Goal: Task Accomplishment & Management: Use online tool/utility

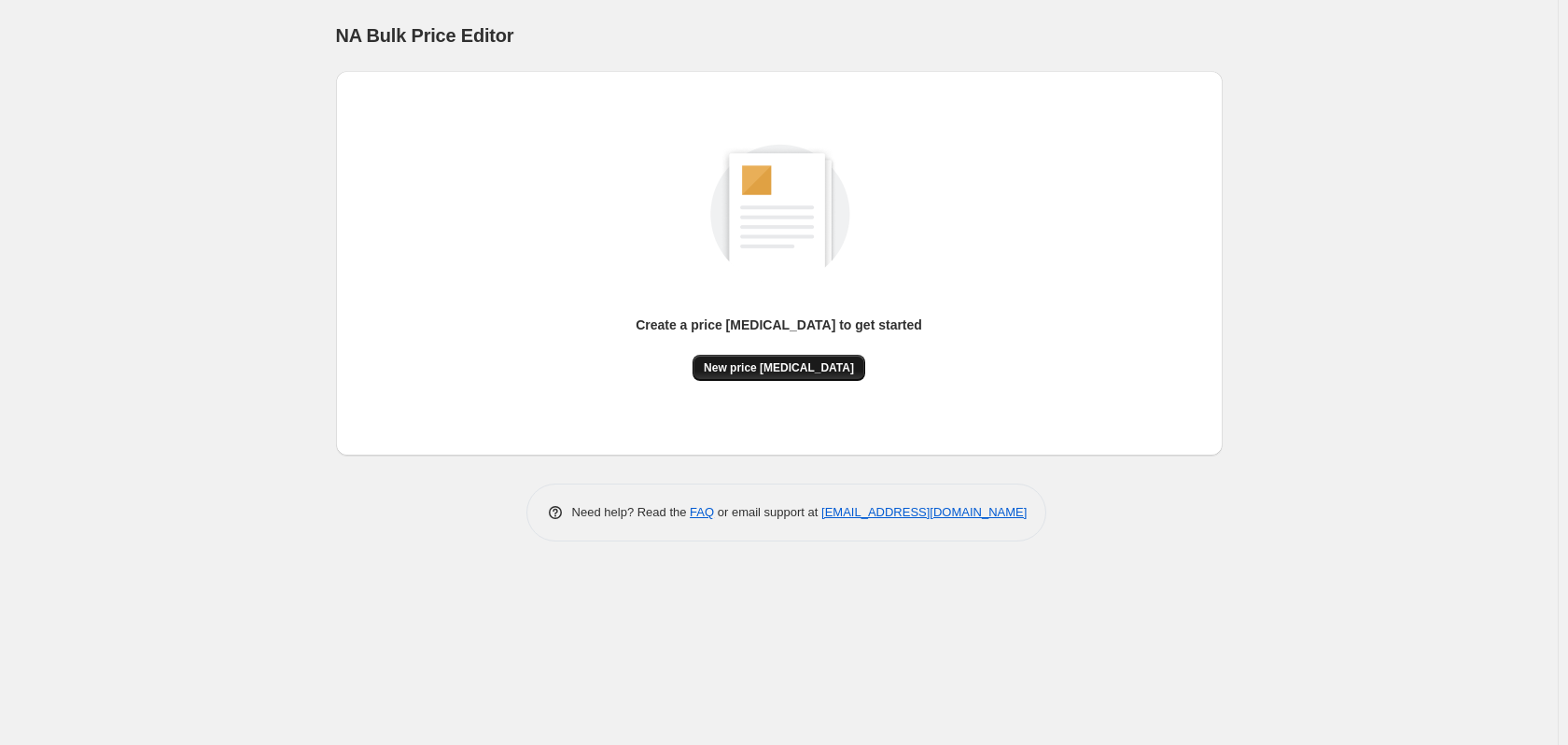
click at [788, 369] on span "New price [MEDICAL_DATA]" at bounding box center [779, 367] width 150 height 15
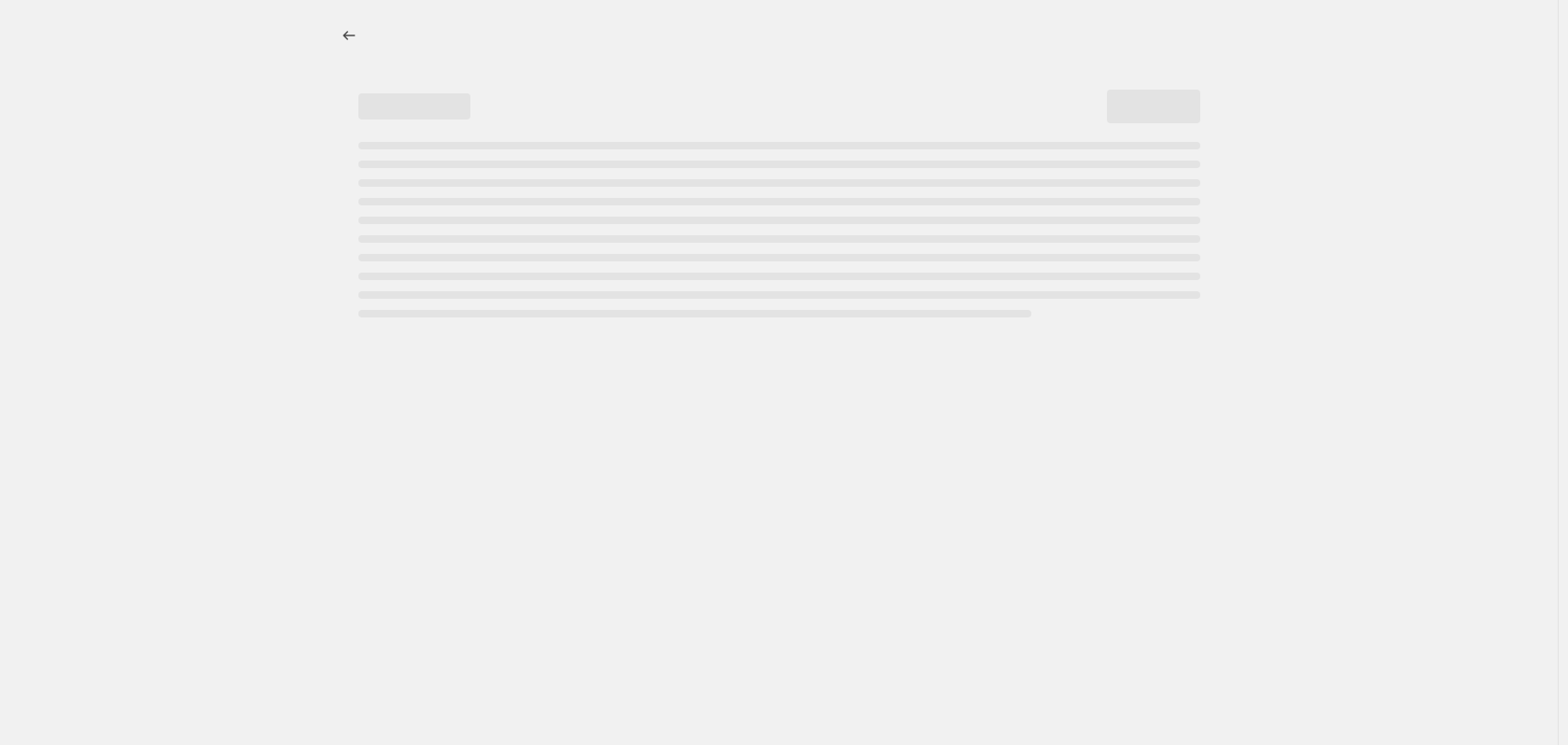
select select "percentage"
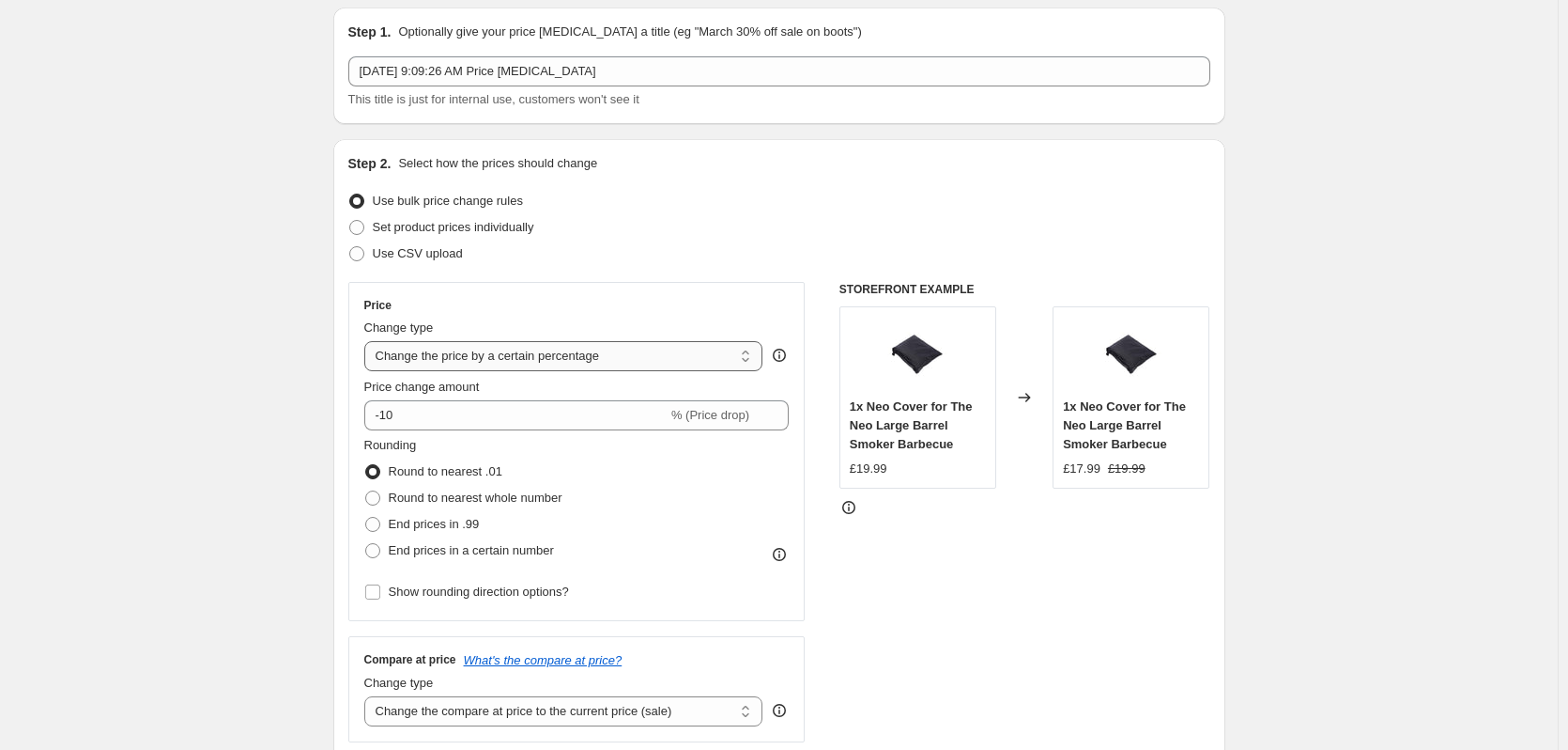
scroll to position [94, 0]
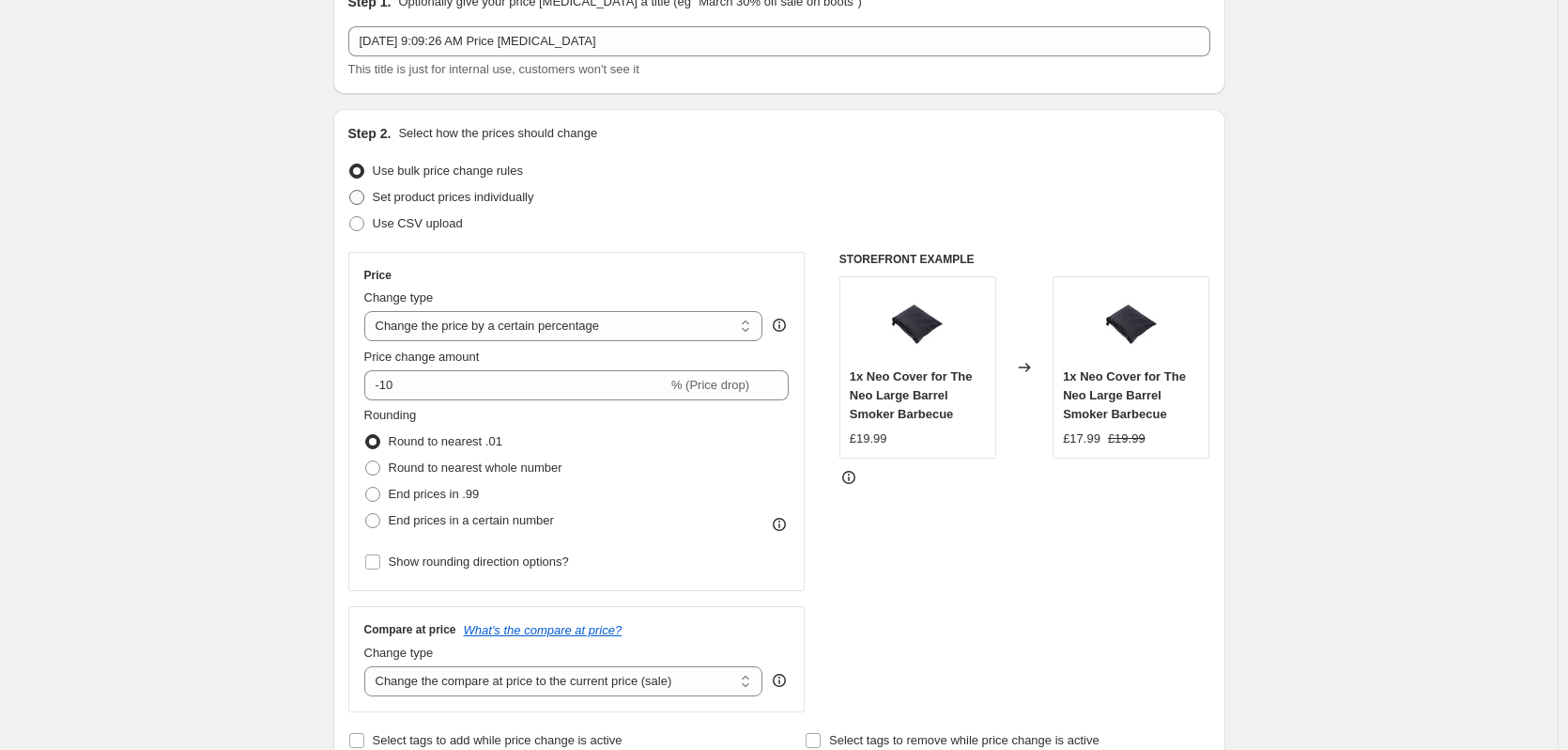
click at [423, 197] on span "Set product prices individually" at bounding box center [453, 196] width 161 height 14
click at [350, 191] on input "Set product prices individually" at bounding box center [349, 190] width 1 height 1
radio input "true"
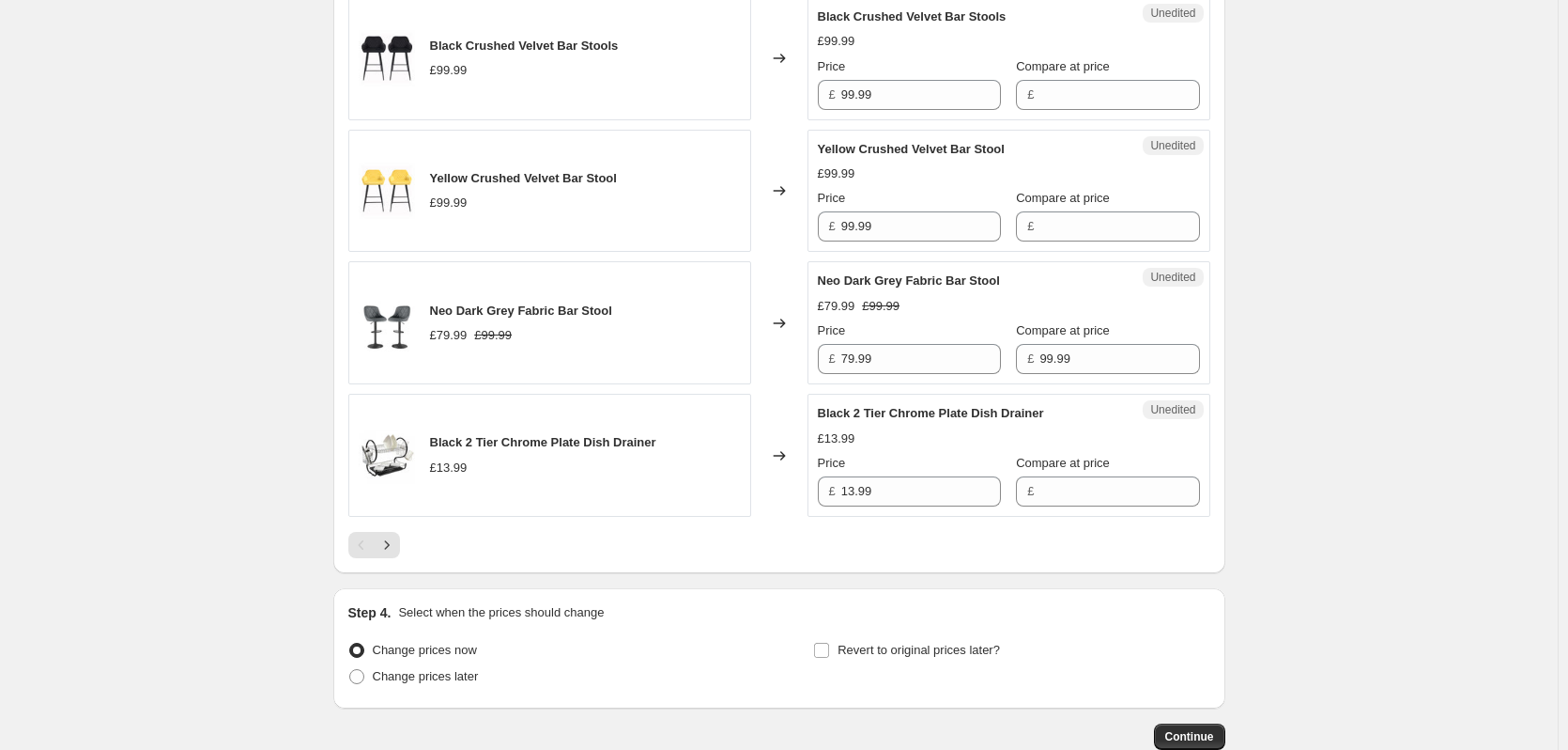
scroll to position [3054, 0]
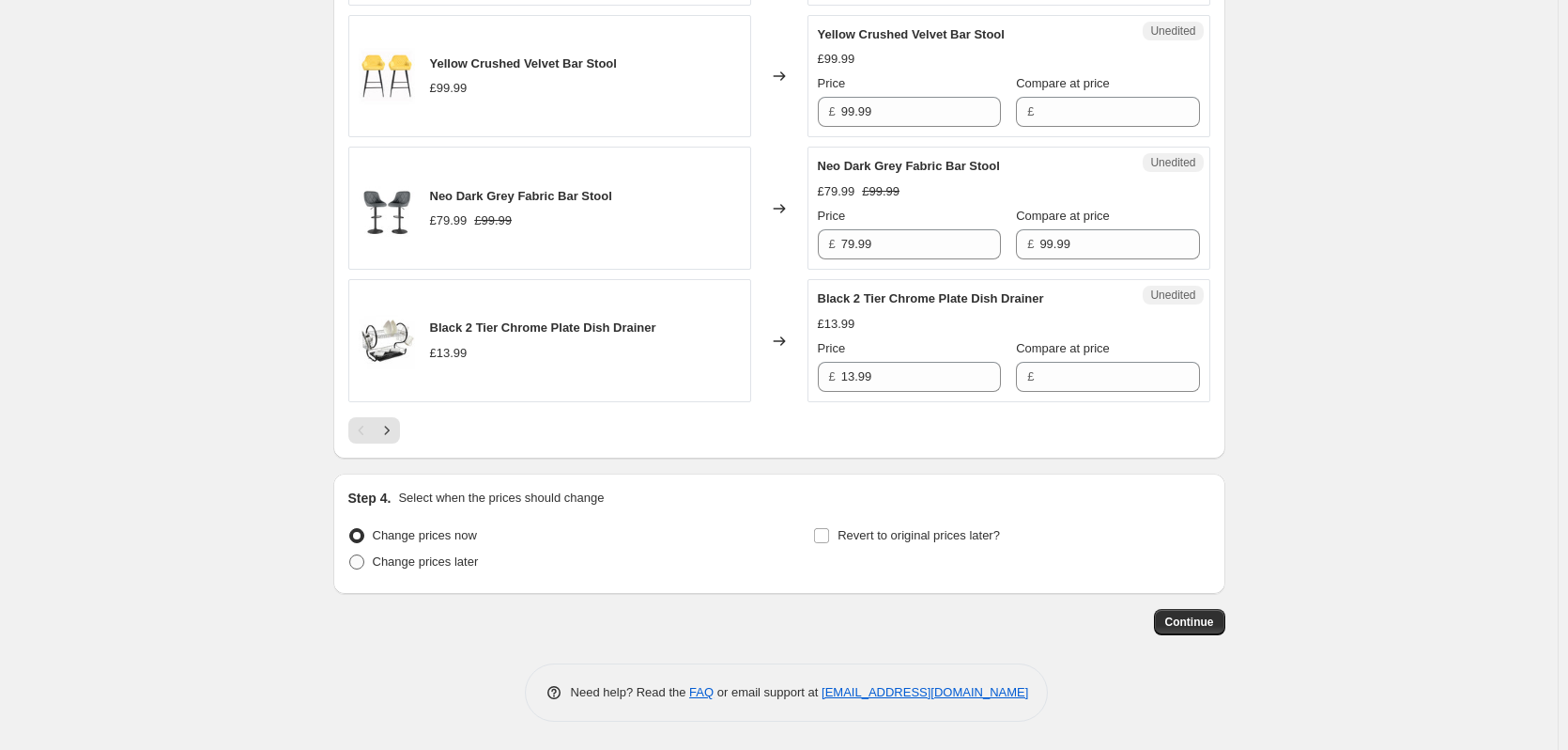
click at [413, 564] on span "Change prices later" at bounding box center [425, 561] width 107 height 14
click at [350, 556] on input "Change prices later" at bounding box center [349, 555] width 1 height 1
radio input "true"
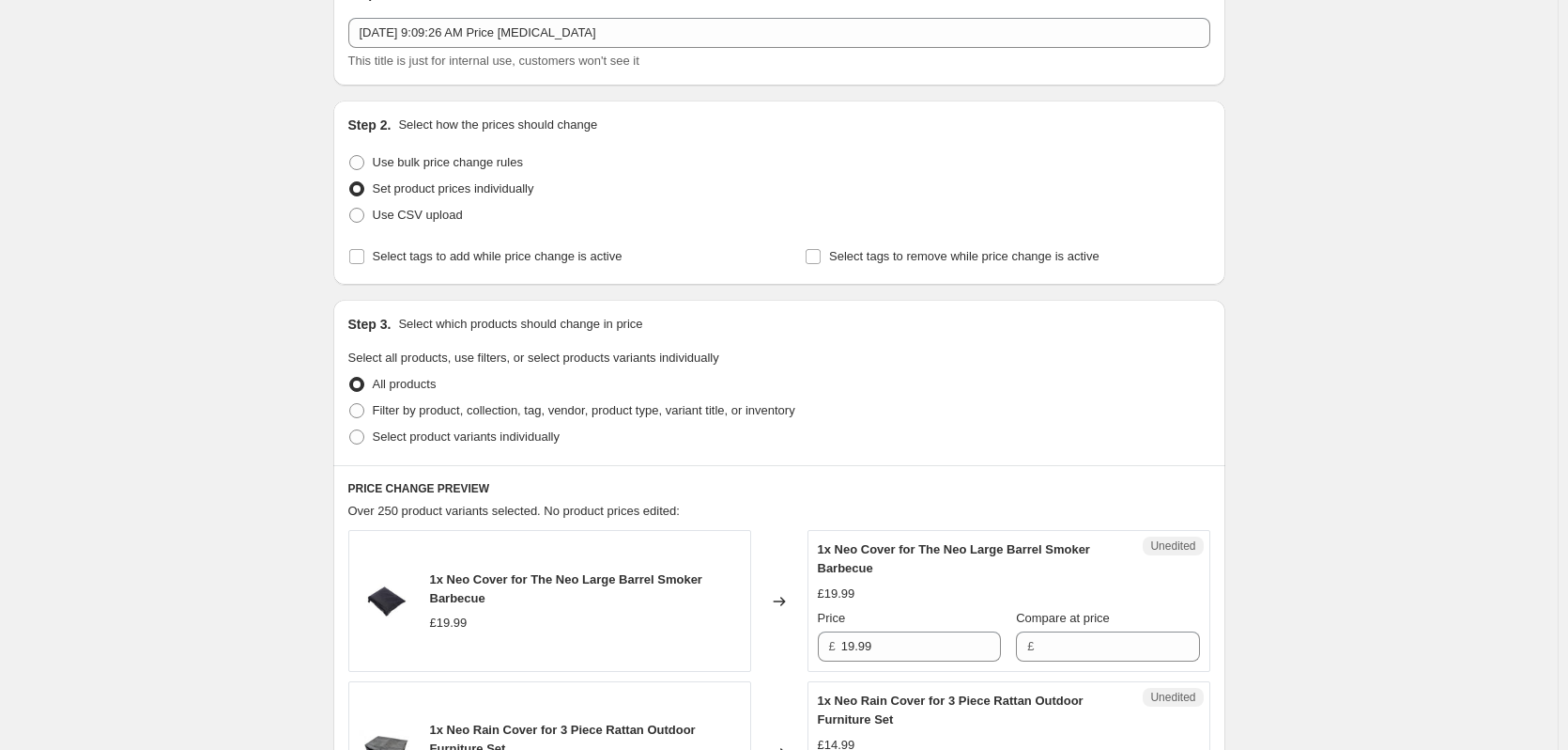
scroll to position [0, 0]
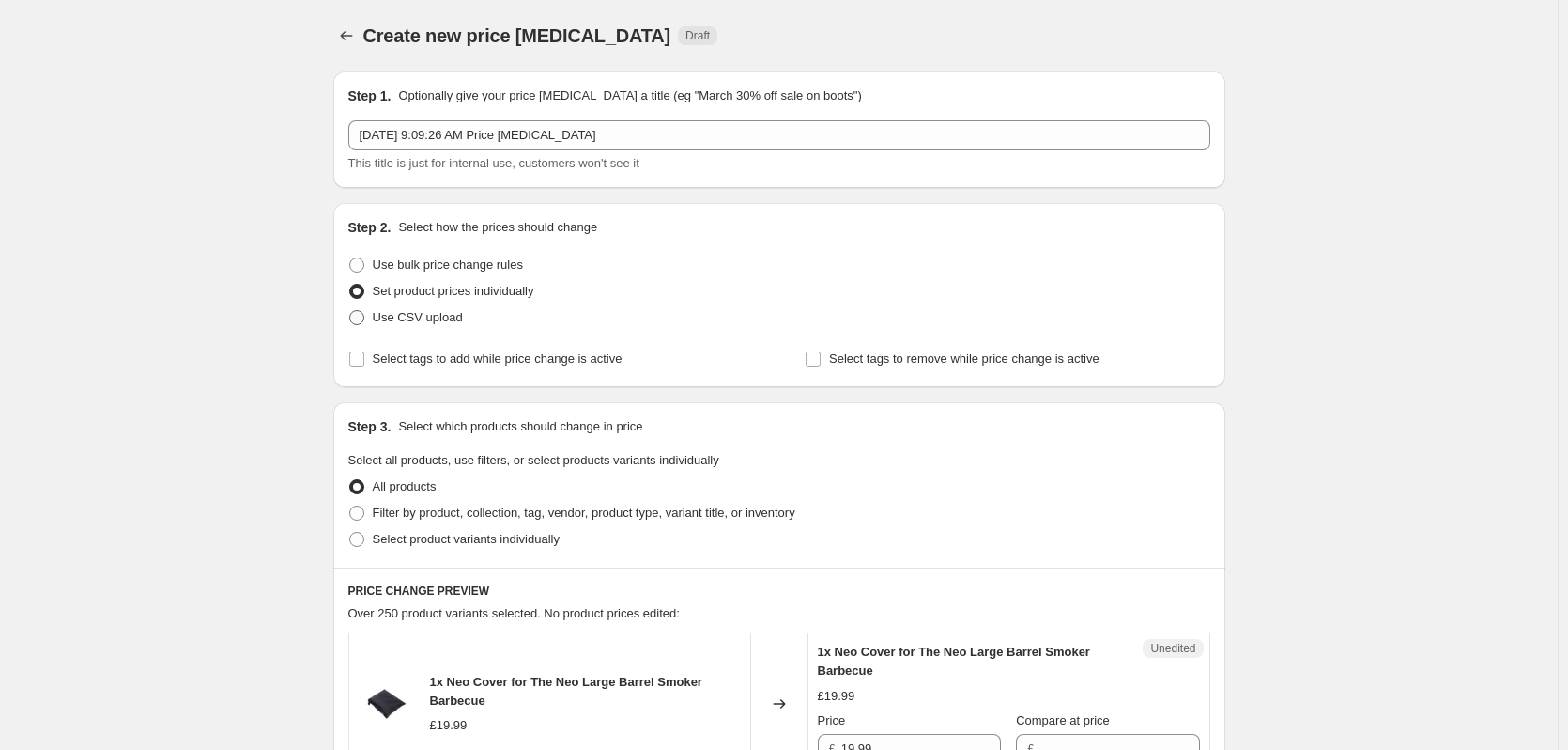
click at [364, 319] on span at bounding box center [356, 318] width 15 height 15
click at [350, 311] on input "Use CSV upload" at bounding box center [349, 310] width 1 height 1
radio input "true"
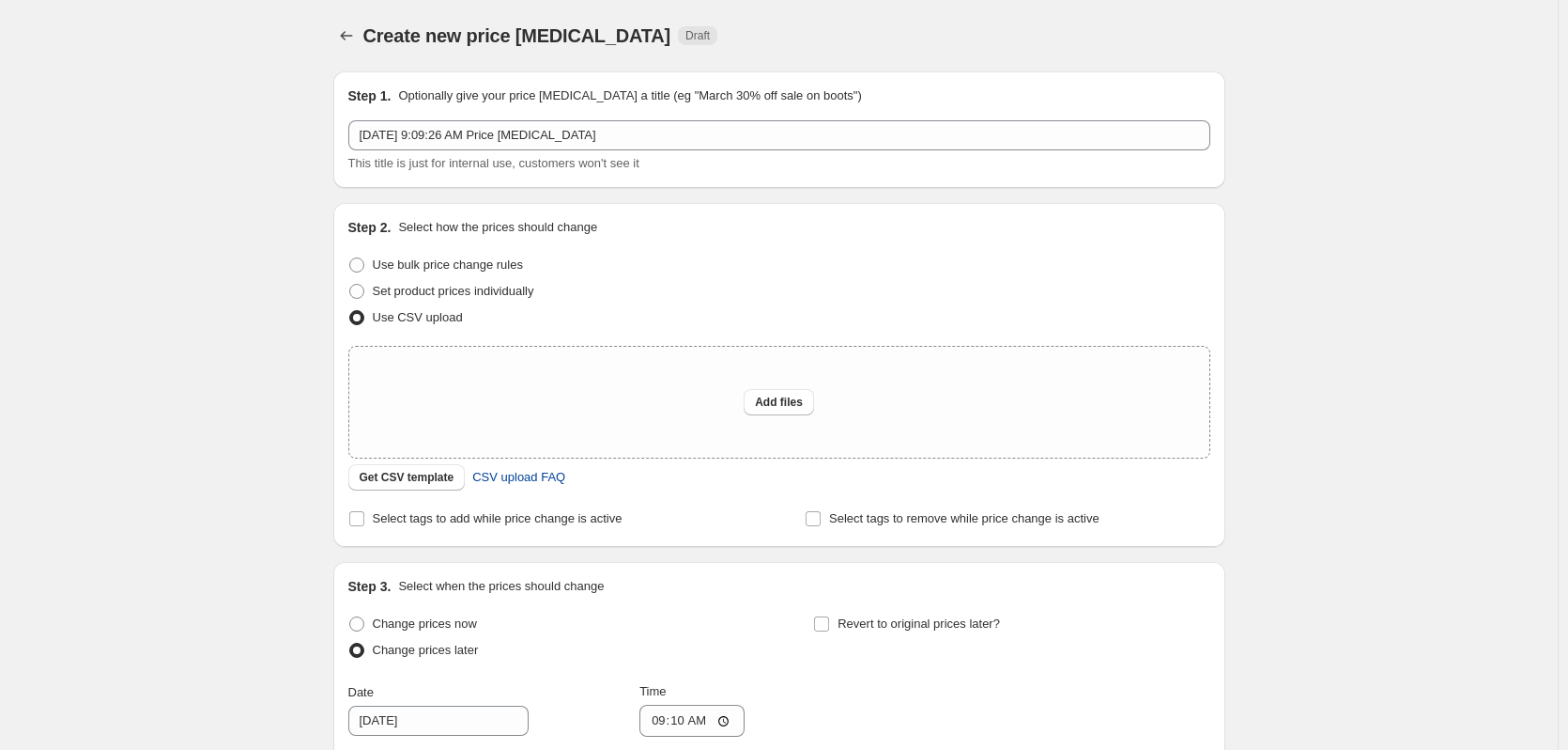
click at [520, 478] on span "CSV upload FAQ" at bounding box center [519, 477] width 93 height 19
click at [423, 481] on span "Get CSV template" at bounding box center [406, 477] width 95 height 15
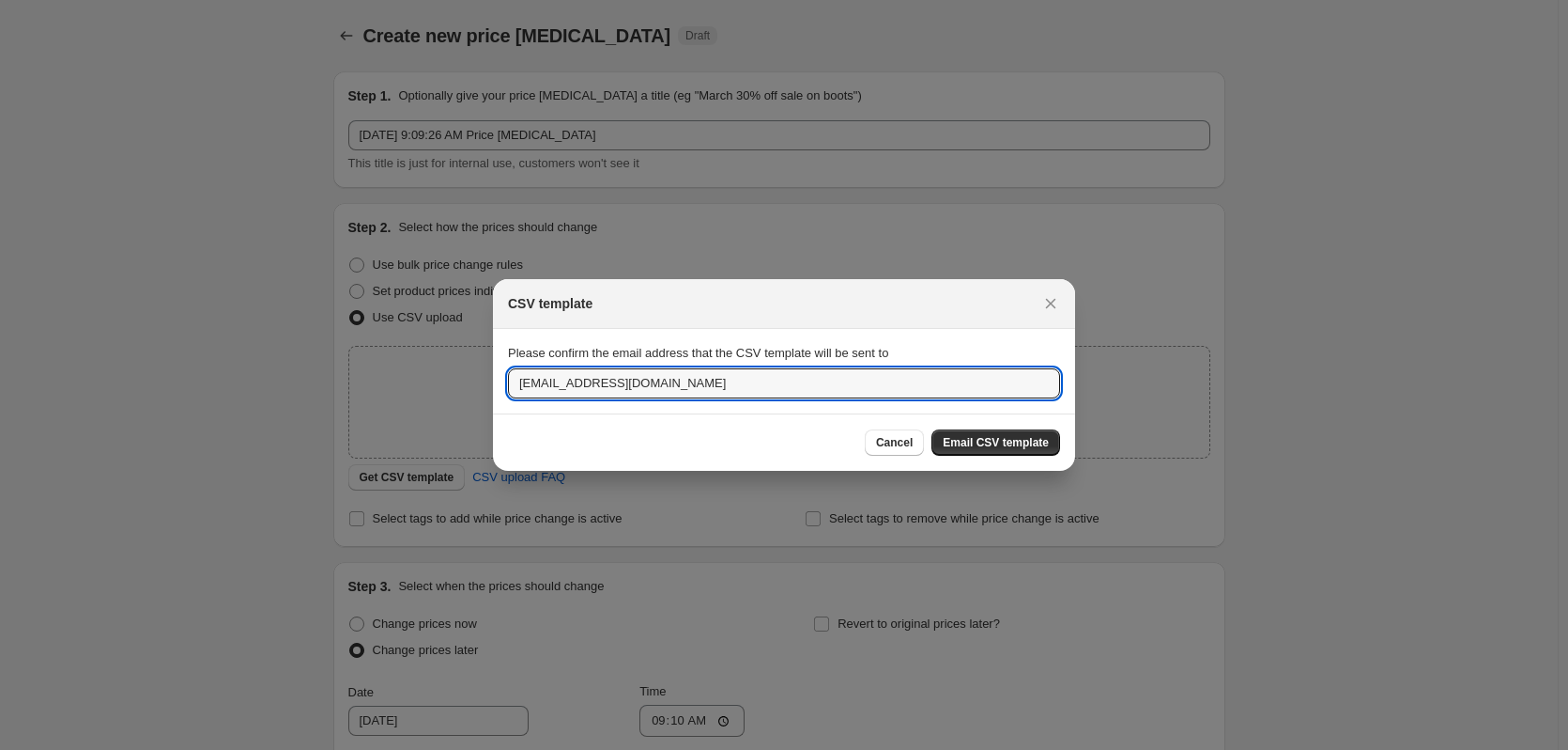
drag, startPoint x: 562, startPoint y: 377, endPoint x: 465, endPoint y: 389, distance: 97.7
type input "megan@neodirect.com"
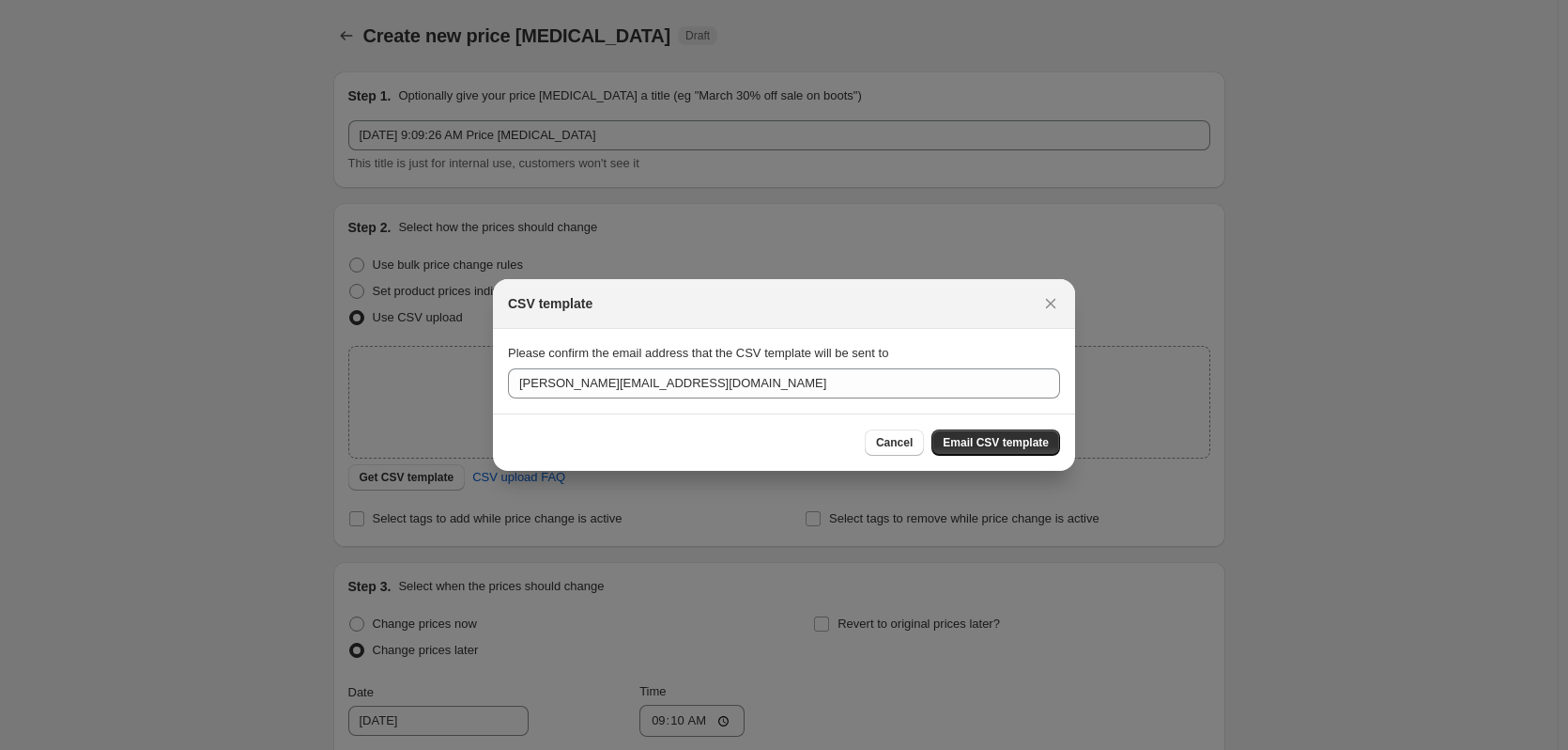
click at [997, 447] on span "Email CSV template" at bounding box center [996, 442] width 107 height 15
